Goal: Task Accomplishment & Management: Use online tool/utility

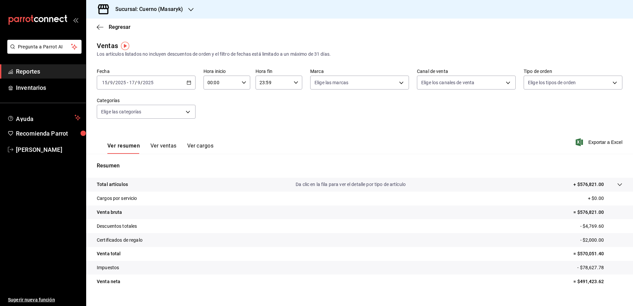
click at [190, 10] on icon "button" at bounding box center [190, 9] width 5 height 5
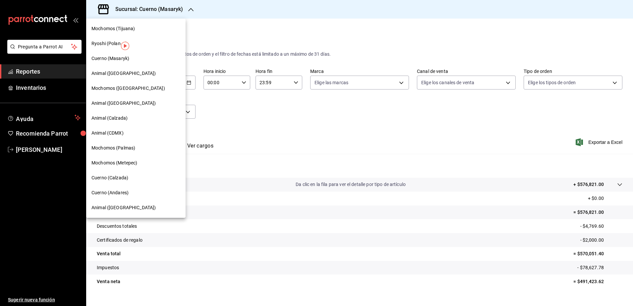
click at [130, 178] on div "Cuerno (Calzada)" at bounding box center [135, 177] width 89 height 7
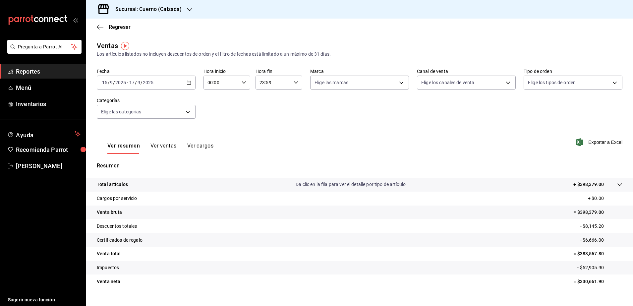
click at [189, 80] on icon "button" at bounding box center [188, 82] width 5 height 5
click at [126, 161] on span "Rango de fechas" at bounding box center [127, 162] width 51 height 7
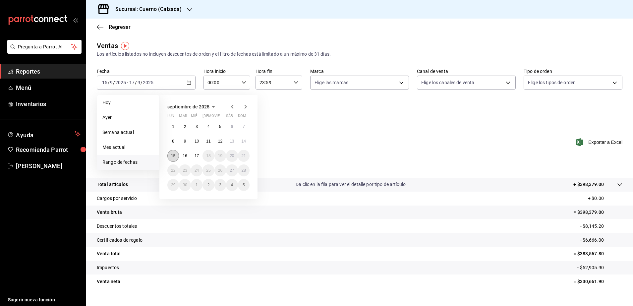
click at [176, 155] on button "15" at bounding box center [173, 156] width 12 height 12
click at [196, 154] on abbr "17" at bounding box center [196, 155] width 4 height 5
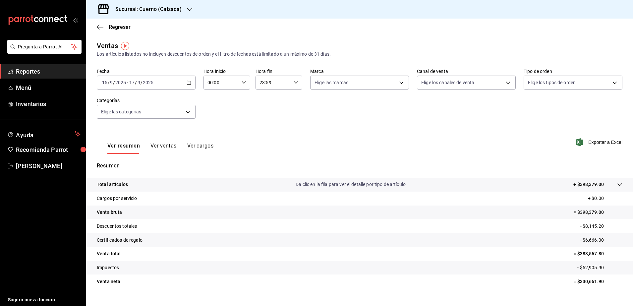
click at [240, 86] on div "00:00 Hora inicio" at bounding box center [226, 83] width 47 height 14
click at [217, 126] on span "05" at bounding box center [213, 125] width 13 height 5
type input "05:00"
click at [293, 86] on div at bounding box center [316, 153] width 633 height 306
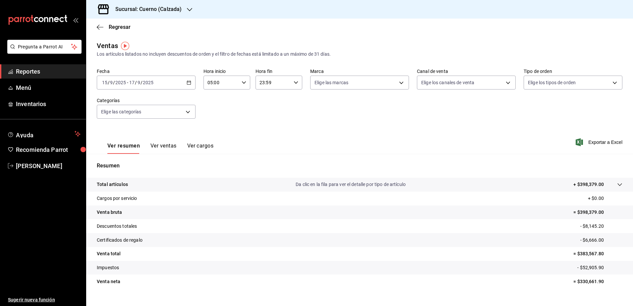
click at [293, 86] on div "23:59 Hora fin" at bounding box center [278, 83] width 47 height 14
click at [262, 107] on span "05" at bounding box center [265, 105] width 13 height 5
click at [292, 97] on span "00" at bounding box center [288, 99] width 13 height 5
type input "05:00"
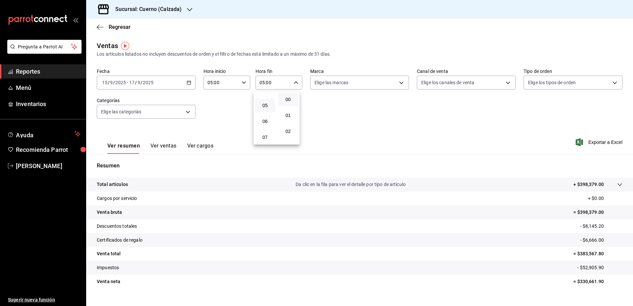
click at [453, 121] on div at bounding box center [316, 153] width 633 height 306
click at [586, 144] on span "Exportar a Excel" at bounding box center [599, 142] width 45 height 8
click at [47, 75] on span "Reportes" at bounding box center [48, 71] width 65 height 9
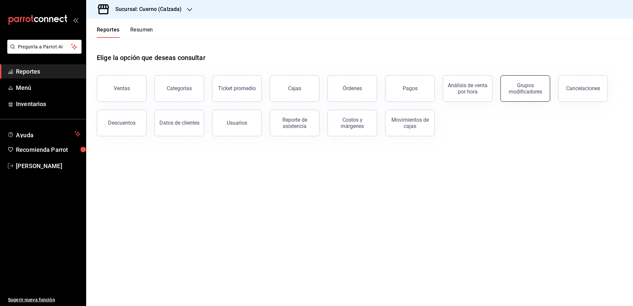
click at [527, 93] on div "Grupos modificadores" at bounding box center [524, 88] width 41 height 13
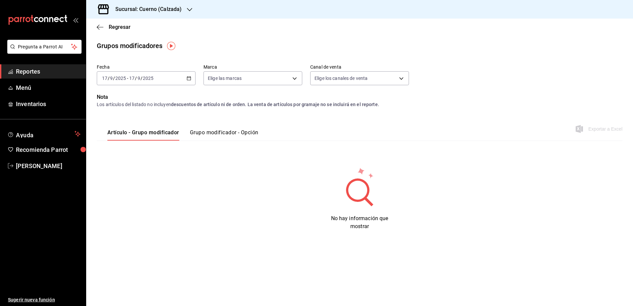
click at [219, 129] on button "Grupo modificador - Opción" at bounding box center [224, 134] width 69 height 11
click at [189, 75] on div "[DATE] [DATE] - [DATE] [DATE]" at bounding box center [146, 78] width 99 height 14
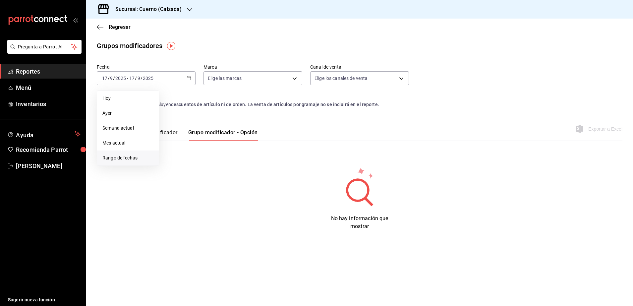
click at [131, 160] on span "Rango de fechas" at bounding box center [127, 157] width 51 height 7
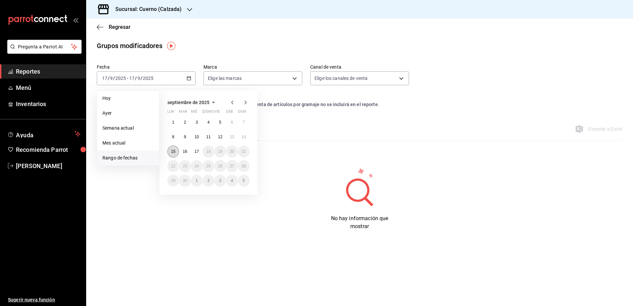
click at [174, 152] on abbr "15" at bounding box center [173, 151] width 4 height 5
click at [194, 153] on abbr "17" at bounding box center [196, 151] width 4 height 5
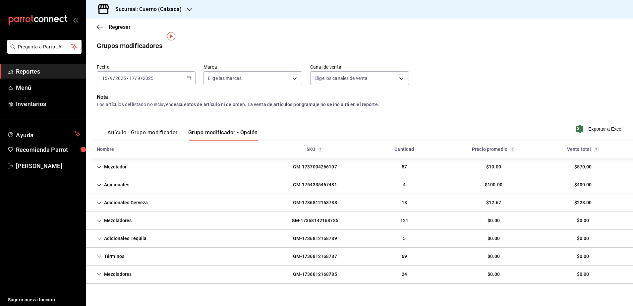
scroll to position [10, 0]
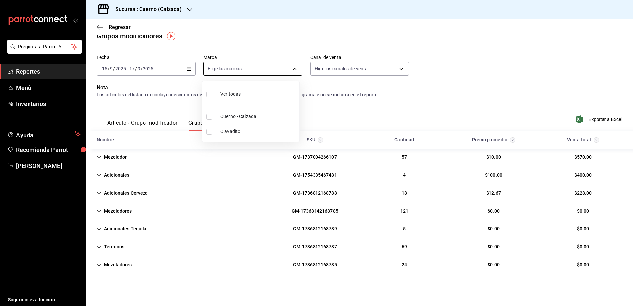
click at [297, 72] on body "Pregunta a Parrot AI Reportes Menú Inventarios Ayuda Recomienda Parrot [PERSON_…" at bounding box center [316, 153] width 633 height 306
click at [239, 115] on span "Cuerno - Calzada" at bounding box center [258, 116] width 76 height 7
type input "b7ae777b-2dfc-42e0-9650-6cefdf37a424"
checkbox input "true"
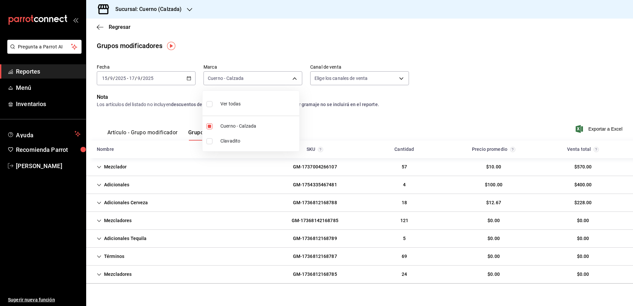
click at [532, 83] on div at bounding box center [316, 153] width 633 height 306
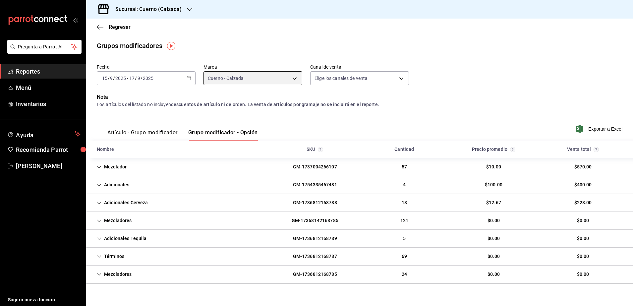
scroll to position [10, 0]
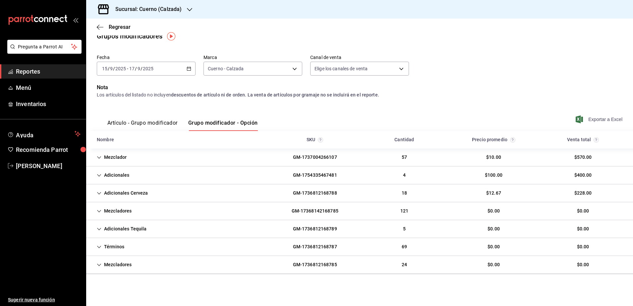
click at [594, 117] on span "Exportar a Excel" at bounding box center [599, 119] width 45 height 8
